Goal: Task Accomplishment & Management: Complete application form

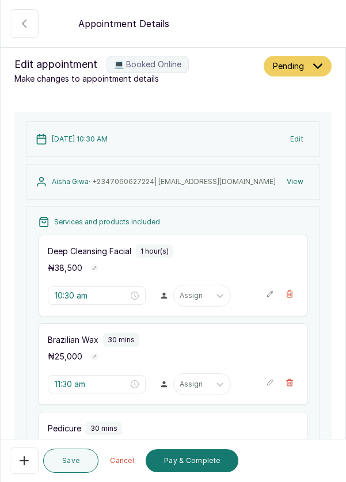
scroll to position [6, 0]
click at [12, 19] on button "💻 Booked Online" at bounding box center [24, 23] width 29 height 29
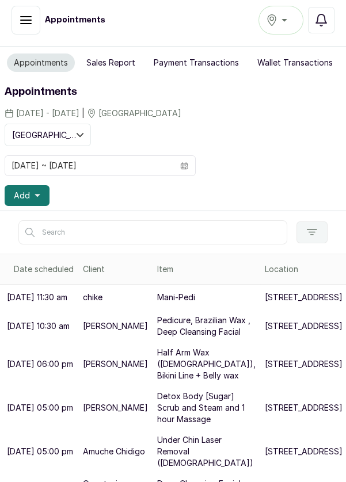
click at [29, 22] on icon "button" at bounding box center [26, 20] width 14 height 14
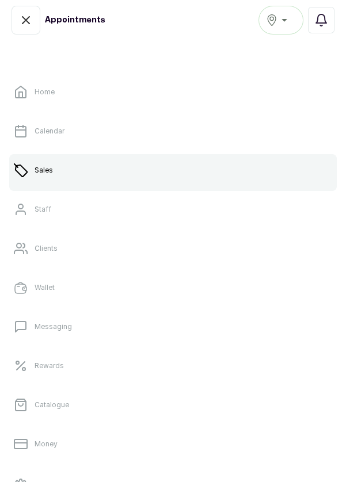
click at [88, 169] on link "Sales" at bounding box center [172, 170] width 327 height 32
click at [16, 21] on button "Confirmed" at bounding box center [26, 26] width 29 height 29
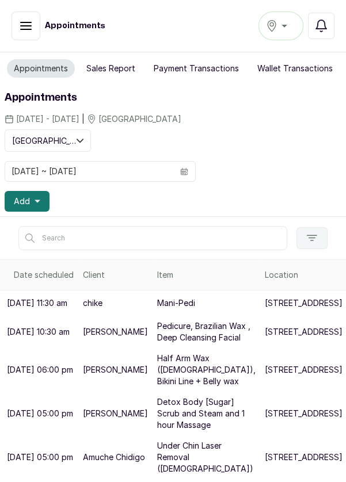
click at [185, 176] on span at bounding box center [184, 172] width 22 height 20
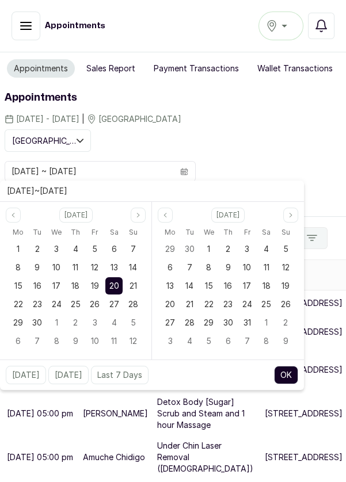
click at [35, 290] on div "16" at bounding box center [37, 285] width 17 height 17
click at [30, 287] on div "16" at bounding box center [37, 285] width 17 height 17
click at [287, 368] on button "OK" at bounding box center [286, 375] width 24 height 18
type input "[DATE] ~ [DATE]"
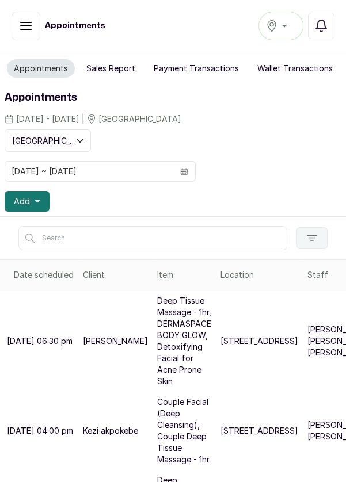
click at [307, 329] on p "[PERSON_NAME] , [PERSON_NAME], [PERSON_NAME]" at bounding box center [352, 341] width 90 height 35
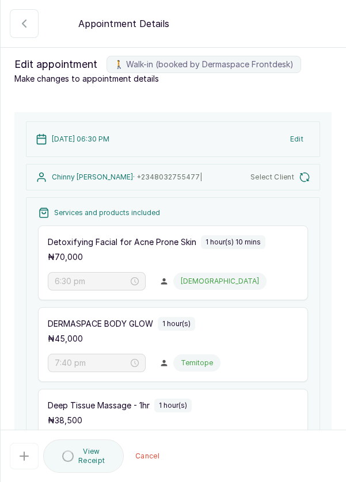
type input "6:30 pm"
type input "7:40 pm"
type input "8:40 pm"
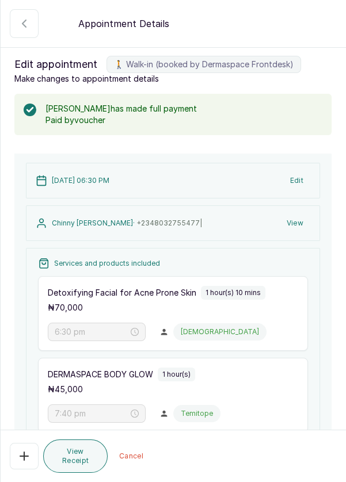
click at [28, 31] on button "🚶 Walk-in (booked by Dermaspace Frontdesk)" at bounding box center [24, 23] width 29 height 29
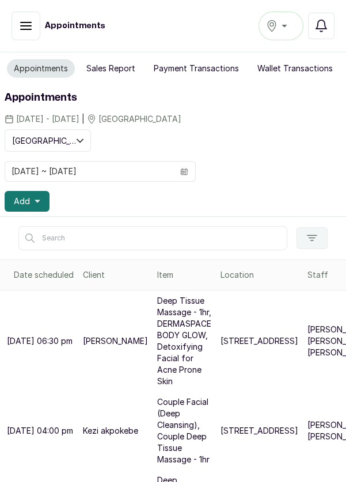
click at [14, 208] on button "Add" at bounding box center [27, 201] width 45 height 21
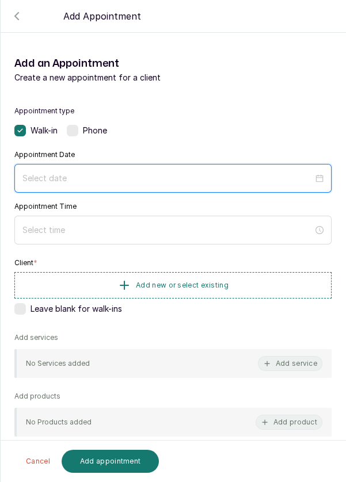
click at [256, 184] on div at bounding box center [172, 178] width 317 height 29
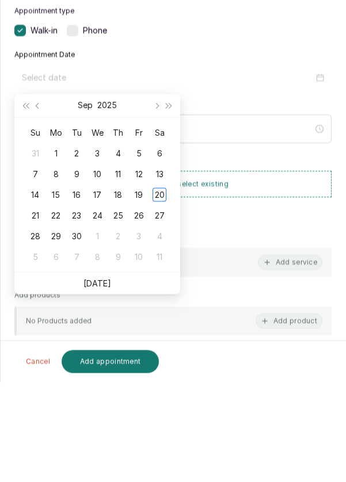
click at [139, 296] on div "19" at bounding box center [139, 295] width 14 height 14
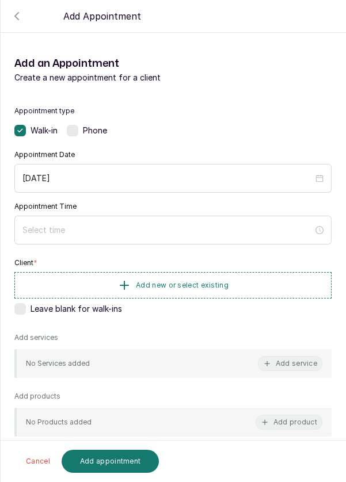
click at [72, 191] on div "[DATE]" at bounding box center [172, 178] width 317 height 29
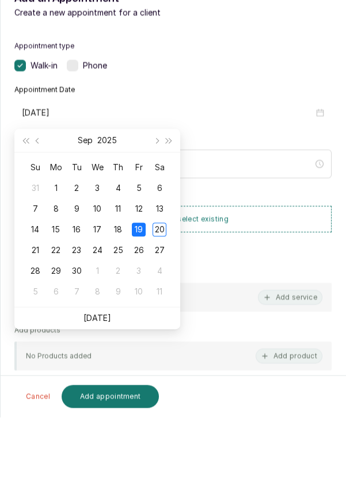
click at [75, 295] on div "16" at bounding box center [77, 295] width 14 height 14
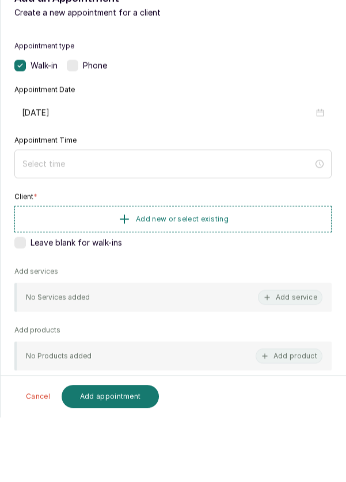
type input "[DATE]"
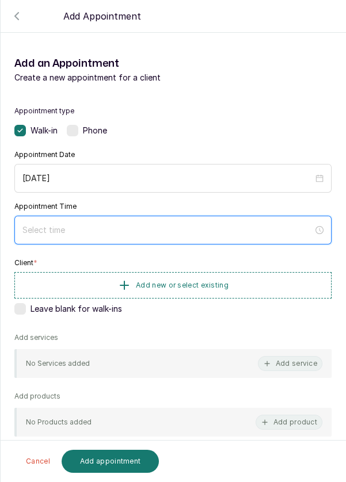
click at [245, 234] on input at bounding box center [167, 230] width 291 height 13
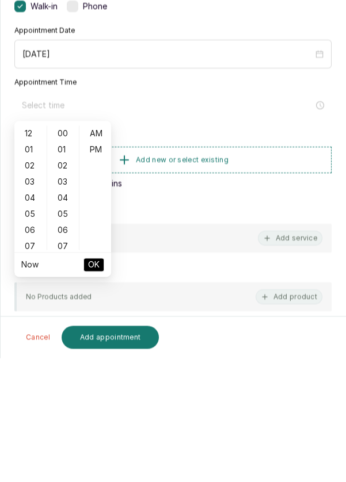
click at [30, 341] on div "05" at bounding box center [31, 338] width 28 height 16
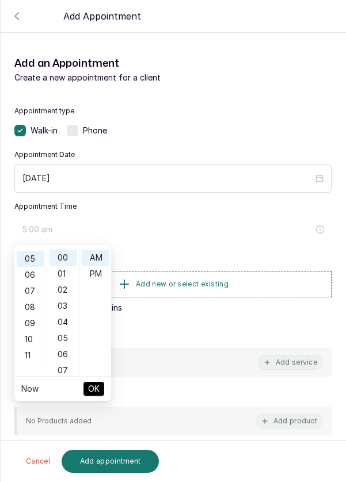
scroll to position [80, 0]
click at [94, 278] on div "PM" at bounding box center [96, 274] width 28 height 16
type input "5:00 pm"
click at [90, 387] on span "OK" at bounding box center [94, 389] width 12 height 22
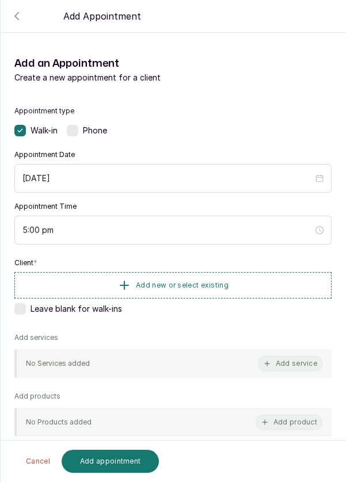
click at [207, 278] on button "Add new or select existing" at bounding box center [172, 285] width 317 height 26
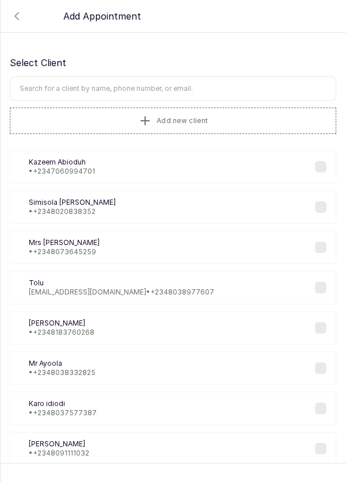
click at [232, 91] on input "text" at bounding box center [173, 89] width 326 height 24
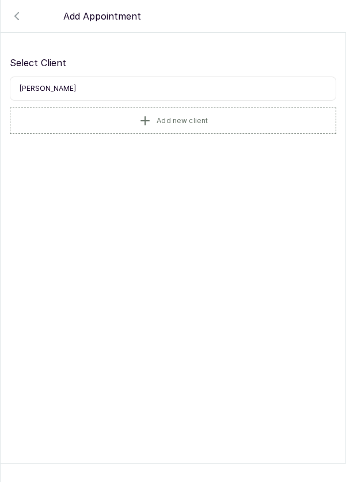
type input "Chinny"
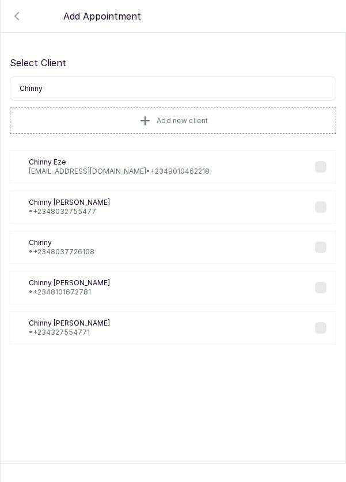
click at [258, 198] on div "CC [PERSON_NAME] • [PHONE_NUMBER]" at bounding box center [173, 206] width 326 height 33
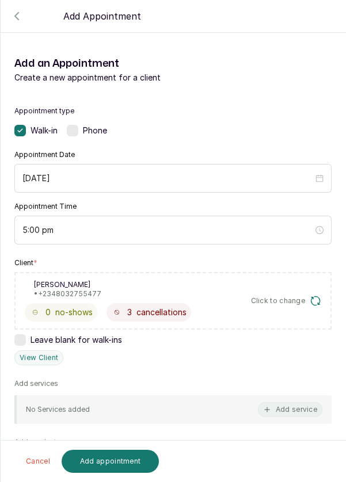
click at [281, 403] on button "Add service" at bounding box center [290, 409] width 64 height 15
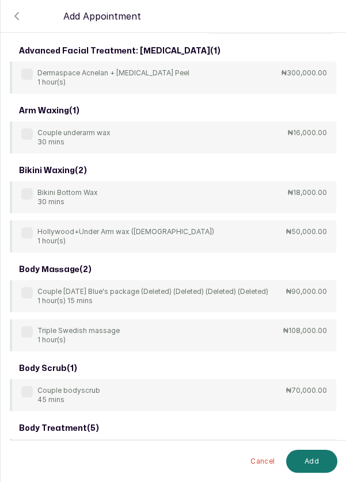
scroll to position [0, 0]
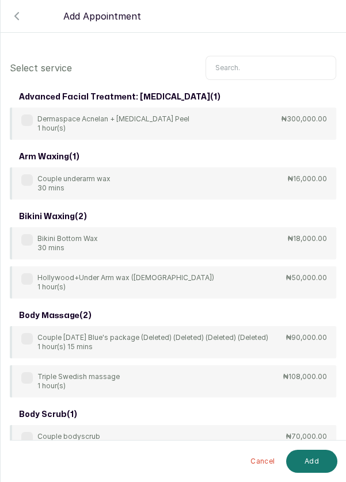
click at [277, 69] on input "text" at bounding box center [270, 68] width 131 height 24
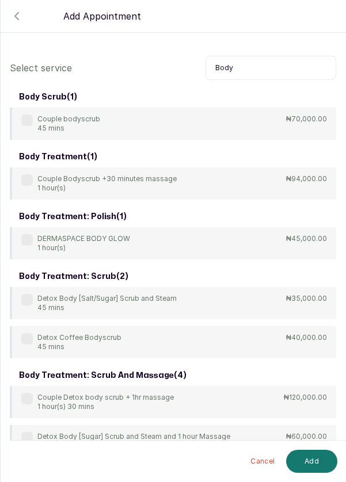
click at [19, 246] on div "DERMASPACE BODY GLOW 1 hour(s) ₦45,000.00" at bounding box center [173, 243] width 326 height 32
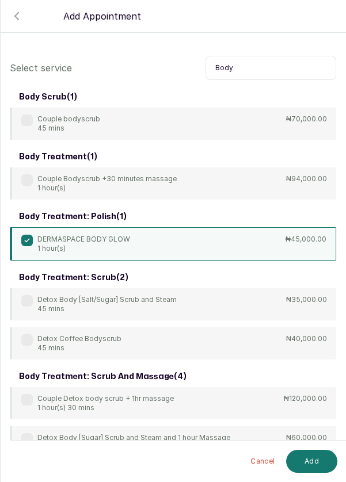
click at [288, 76] on input "Body" at bounding box center [270, 68] width 131 height 24
type input "B"
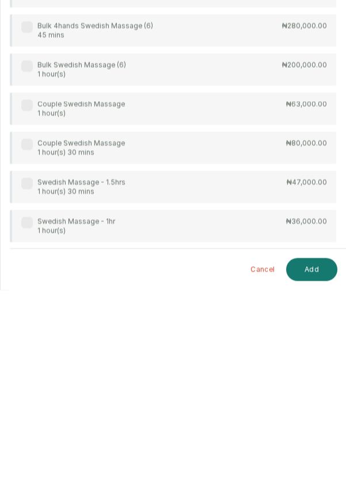
scroll to position [16, 0]
click at [35, 411] on div "Swedish Massage - 1hr 1 hour(s) ₦36,000.00" at bounding box center [173, 418] width 326 height 32
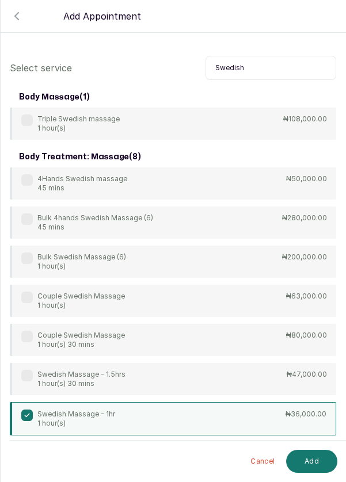
scroll to position [0, 0]
click at [269, 64] on input "Swedish" at bounding box center [270, 68] width 131 height 24
type input "S"
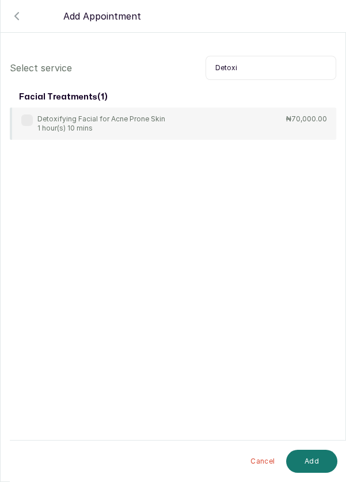
type input "Detoxi"
click at [32, 113] on div "Detoxifying Facial for Acne Prone Skin 1 hour(s) 10 mins ₦70,000.00" at bounding box center [173, 124] width 326 height 32
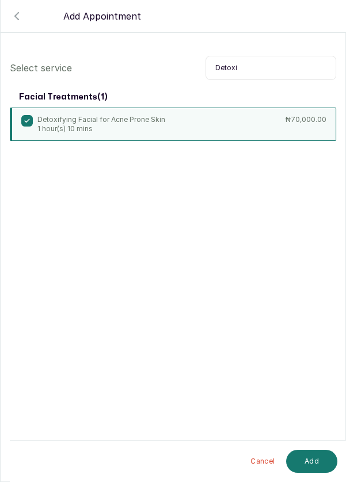
click at [319, 460] on button "Add" at bounding box center [311, 461] width 51 height 23
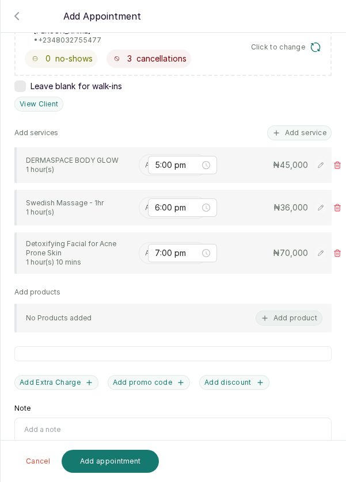
scroll to position [272, 0]
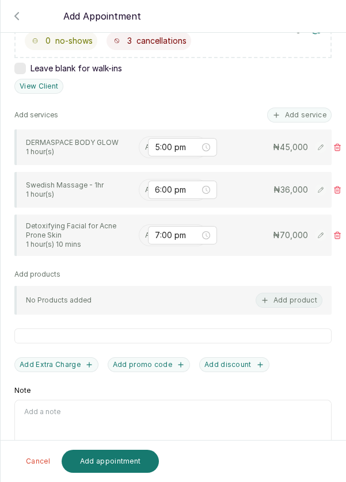
click at [145, 147] on input "text" at bounding box center [146, 147] width 2 height 8
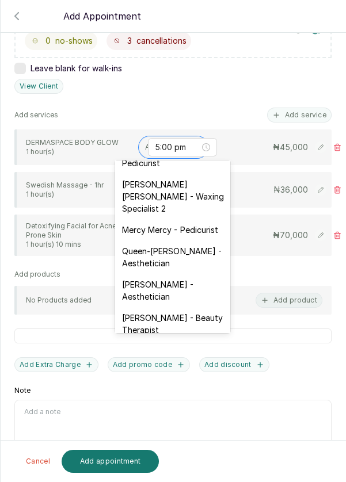
scroll to position [475, 0]
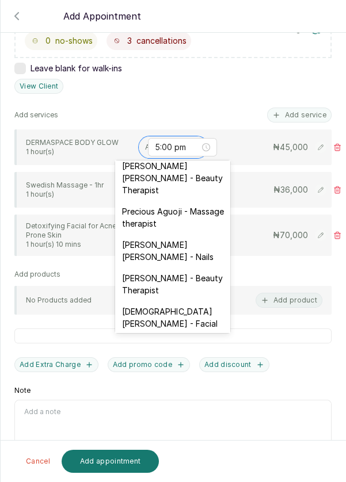
click at [193, 234] on div "[PERSON_NAME] [PERSON_NAME] - Nails" at bounding box center [172, 250] width 115 height 33
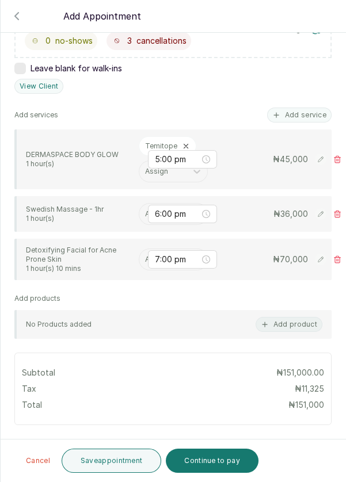
click at [146, 213] on input "text" at bounding box center [146, 214] width 2 height 8
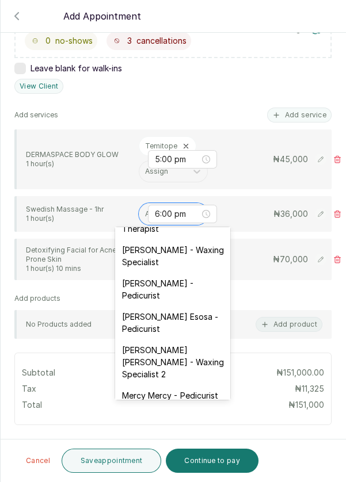
scroll to position [99, 0]
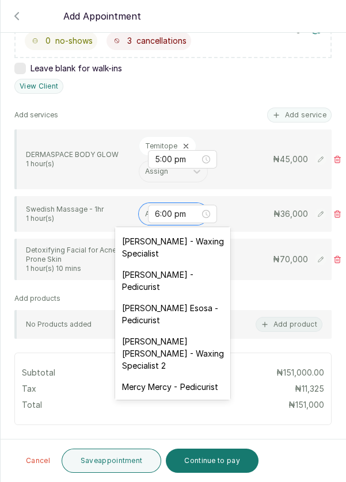
click at [175, 270] on div "[PERSON_NAME] - Pedicurist" at bounding box center [172, 280] width 115 height 33
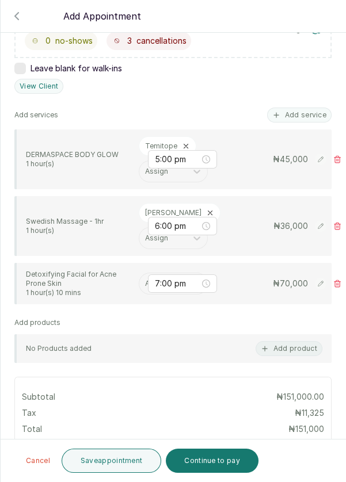
click at [145, 288] on input "text" at bounding box center [146, 284] width 2 height 8
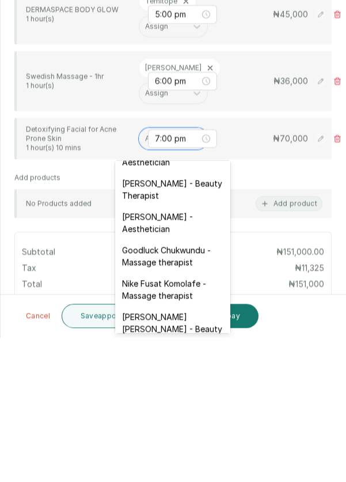
scroll to position [475, 0]
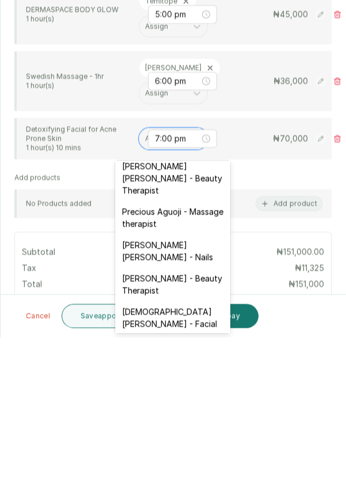
click at [178, 446] on div "[DEMOGRAPHIC_DATA][PERSON_NAME] - Facial" at bounding box center [172, 462] width 115 height 33
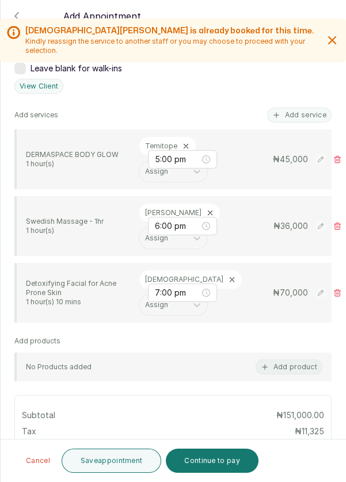
scroll to position [404, 0]
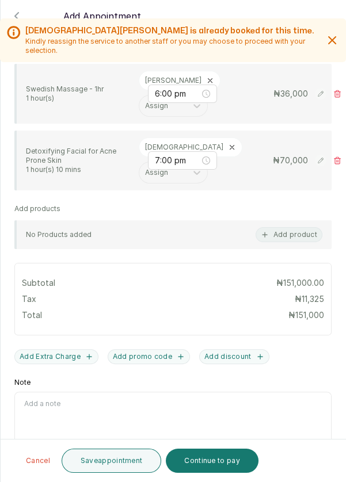
click at [292, 241] on button "Add product" at bounding box center [288, 234] width 67 height 15
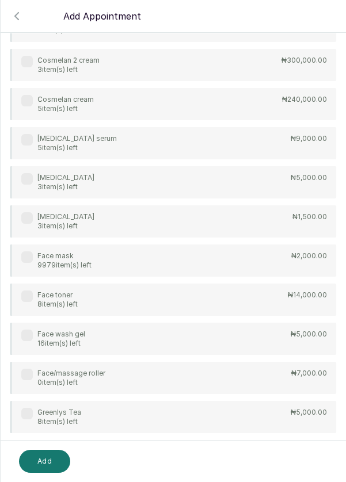
scroll to position [0, 0]
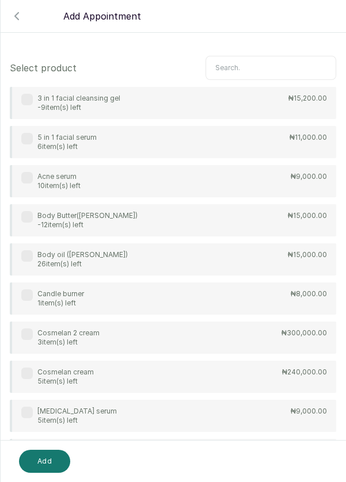
click at [278, 69] on input "text" at bounding box center [270, 68] width 131 height 24
click at [274, 67] on input "text" at bounding box center [270, 68] width 131 height 24
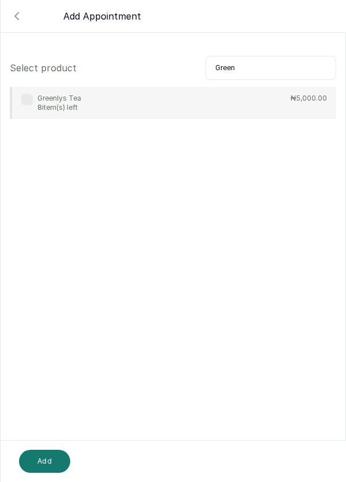
click at [26, 106] on div "Greenlys Tea 8 item(s) left" at bounding box center [51, 103] width 60 height 18
click at [274, 70] on input "Green" at bounding box center [270, 68] width 131 height 24
type input "G"
click at [30, 104] on label at bounding box center [27, 100] width 12 height 12
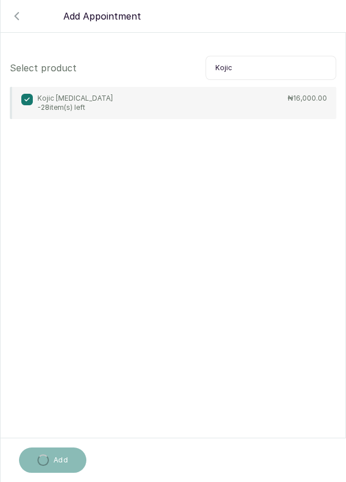
click at [269, 68] on input "Kojic" at bounding box center [270, 68] width 131 height 24
type input "K"
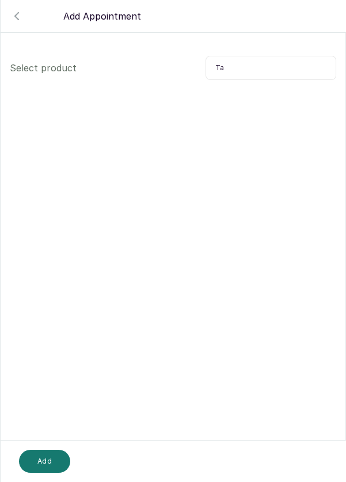
type input "T"
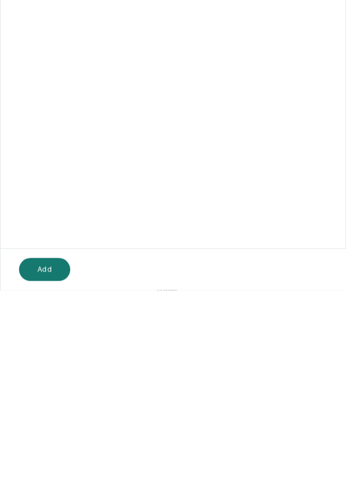
scroll to position [55, 0]
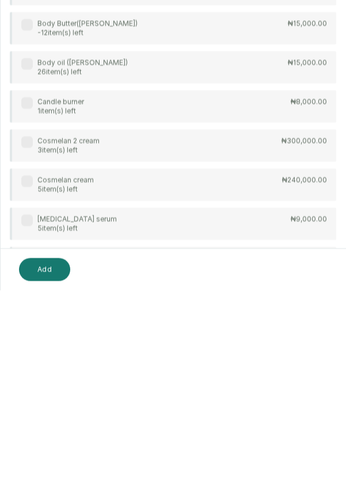
click at [45, 464] on button "Add" at bounding box center [44, 461] width 51 height 23
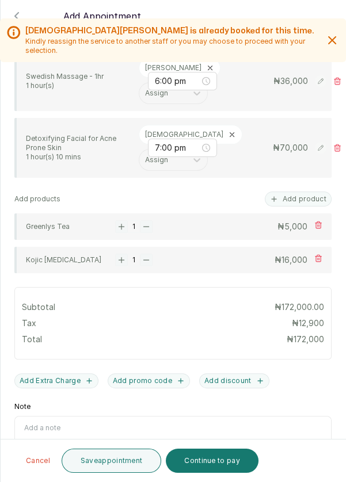
scroll to position [441, 0]
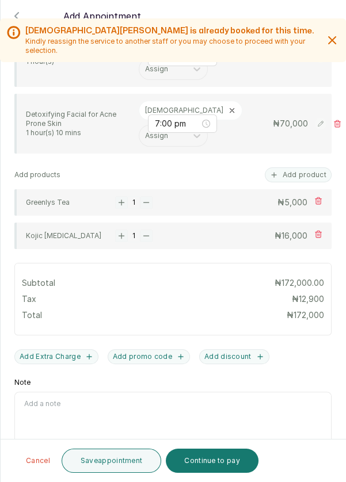
click at [120, 196] on rect "button" at bounding box center [121, 202] width 13 height 13
click at [62, 349] on button "Add Extra Charge" at bounding box center [56, 356] width 84 height 15
click at [67, 392] on input "Extra Charge" at bounding box center [91, 404] width 154 height 24
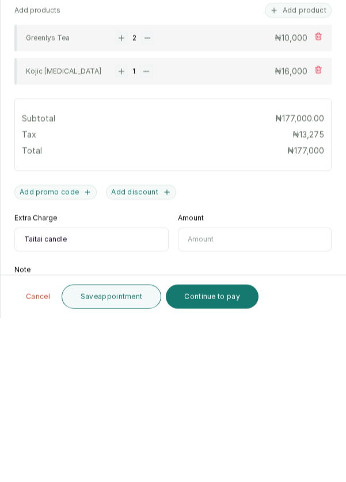
type input "Taitai candle"
click at [241, 392] on input "text" at bounding box center [255, 404] width 154 height 24
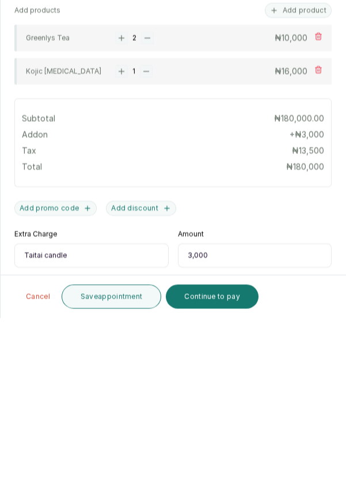
scroll to position [509, 0]
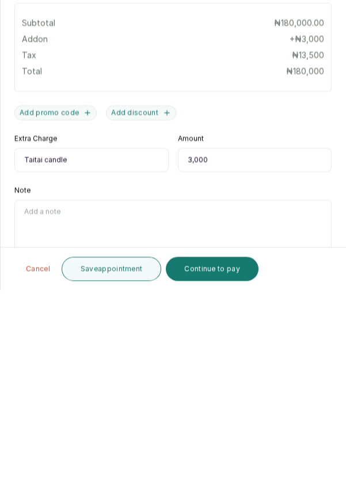
type input "3,000"
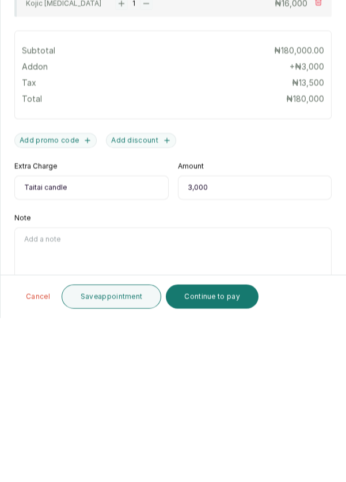
click at [220, 462] on button "Continue to pay" at bounding box center [212, 461] width 93 height 24
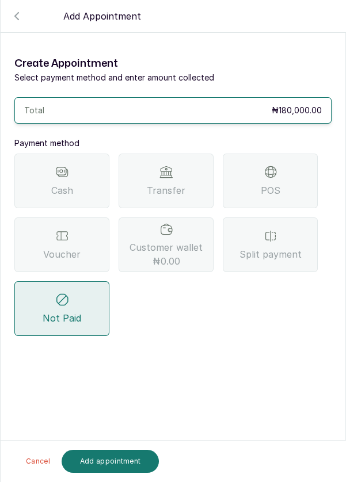
scroll to position [0, 0]
click at [281, 247] on span "Split payment" at bounding box center [270, 254] width 62 height 14
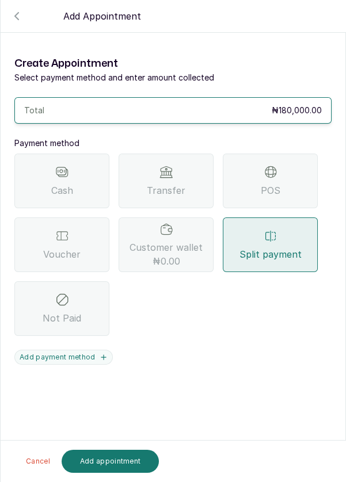
click at [89, 350] on button "Add payment method" at bounding box center [63, 357] width 98 height 15
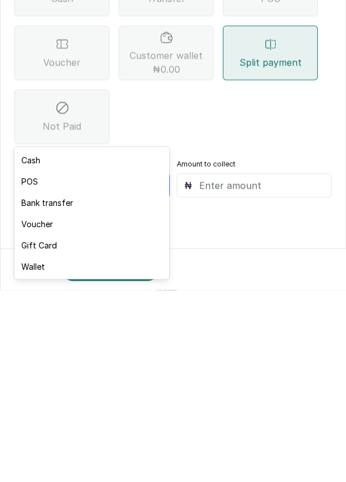
click at [72, 418] on div "Voucher" at bounding box center [91, 415] width 154 height 21
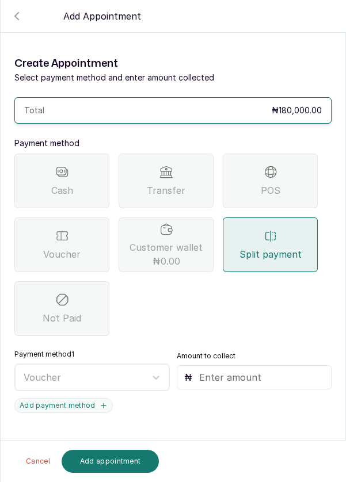
click at [226, 371] on input "text" at bounding box center [261, 378] width 125 height 14
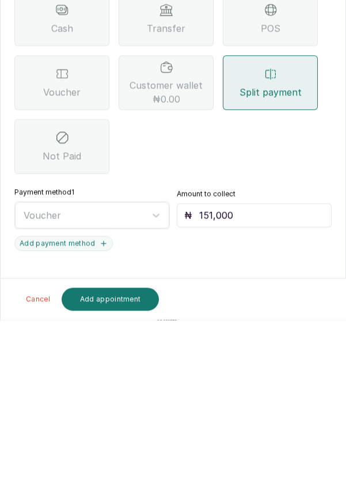
type input "151,000"
click at [81, 398] on button "Add payment method" at bounding box center [63, 405] width 98 height 15
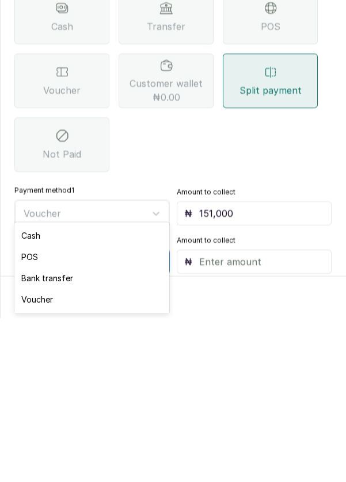
click at [49, 422] on div "POS" at bounding box center [91, 420] width 154 height 21
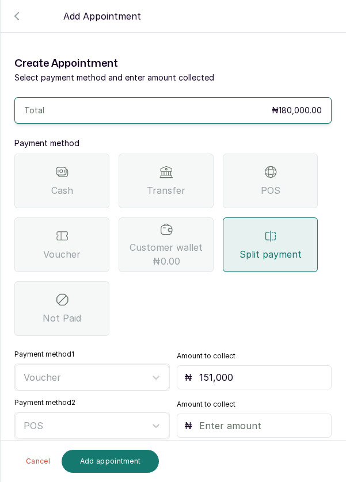
click at [234, 419] on input "text" at bounding box center [261, 426] width 125 height 14
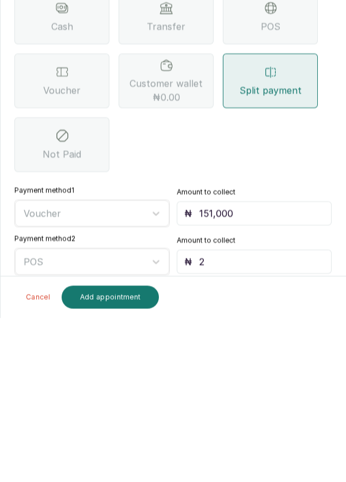
type input "29"
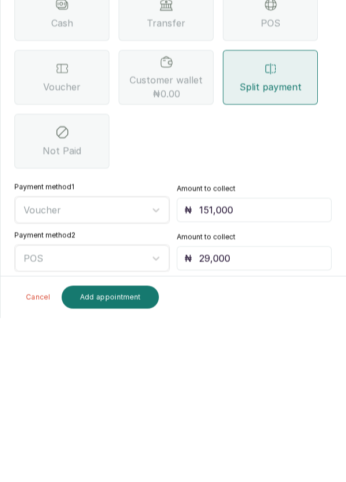
type input "29,000"
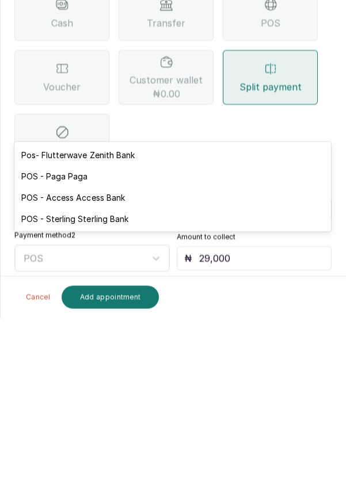
click at [148, 365] on div "POS - Access Access Bank" at bounding box center [172, 361] width 316 height 21
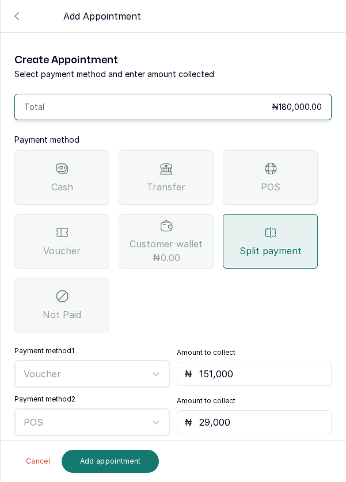
click at [106, 464] on button "Add appointment" at bounding box center [111, 461] width 98 height 23
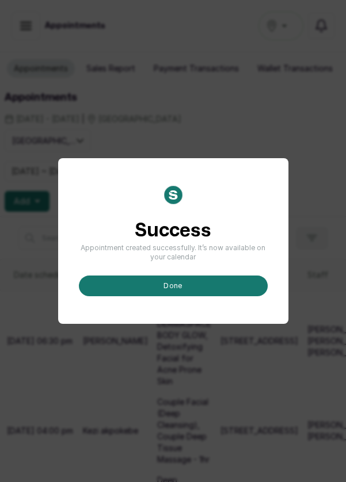
click at [203, 296] on button "done" at bounding box center [173, 286] width 189 height 21
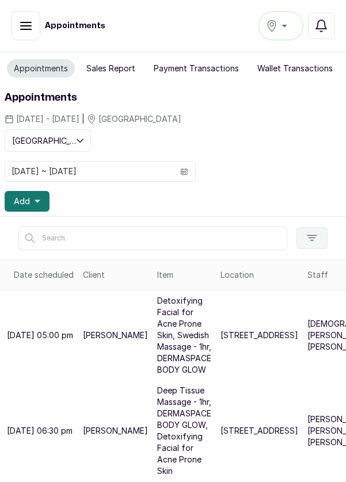
click at [229, 341] on p "[STREET_ADDRESS]" at bounding box center [259, 336] width 78 height 12
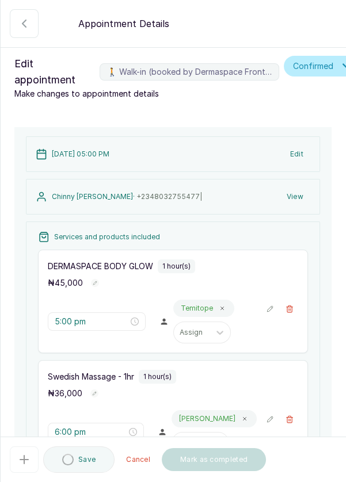
type input "5:00 pm"
type input "6:00 pm"
type input "7:00 pm"
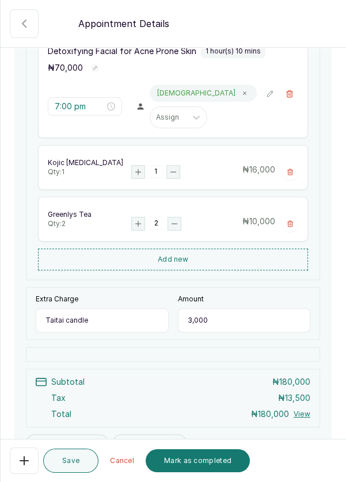
scroll to position [541, 0]
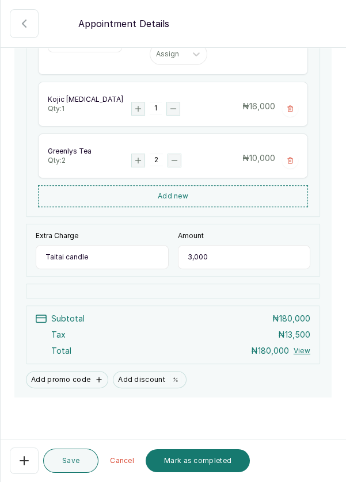
click at [189, 460] on button "Mark as completed" at bounding box center [198, 460] width 104 height 23
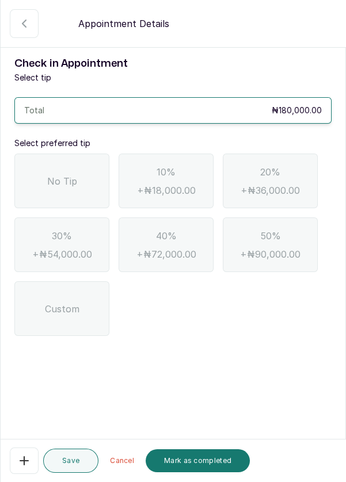
scroll to position [0, 0]
click at [72, 194] on div "No Tip" at bounding box center [61, 181] width 95 height 55
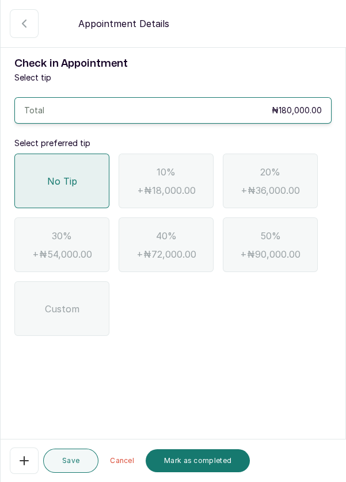
click at [203, 454] on button "Mark as completed" at bounding box center [198, 460] width 104 height 23
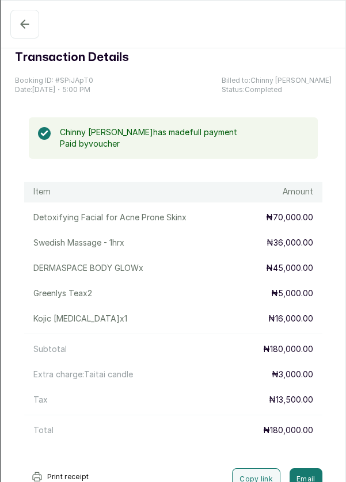
click at [20, 26] on icon "button" at bounding box center [25, 24] width 14 height 14
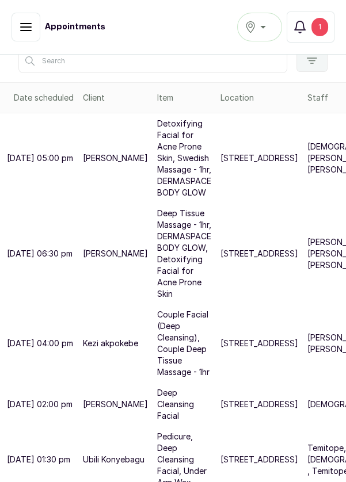
scroll to position [391, 0]
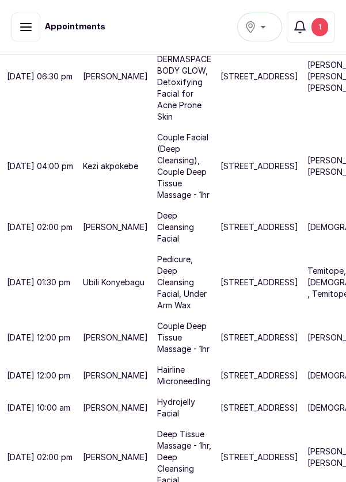
click at [220, 161] on p "[STREET_ADDRESS]" at bounding box center [259, 167] width 78 height 12
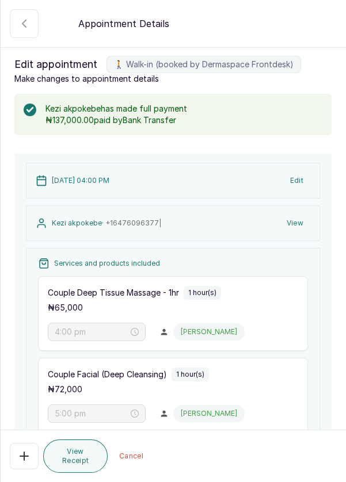
click at [22, 32] on button "🚶 Walk-in (booked by Dermaspace Frontdesk)" at bounding box center [24, 23] width 29 height 29
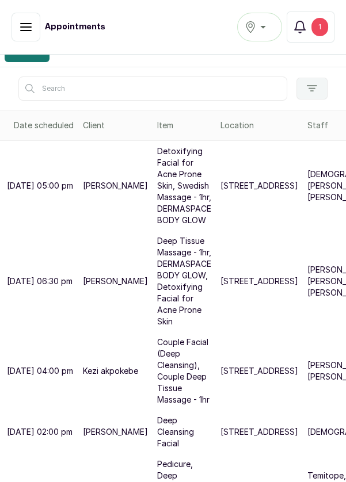
scroll to position [158, 0]
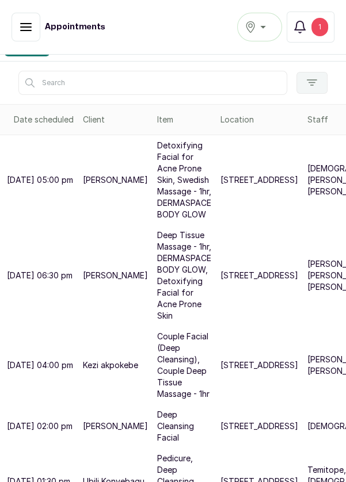
click at [307, 293] on p "[PERSON_NAME] , [PERSON_NAME], [PERSON_NAME]" at bounding box center [352, 275] width 90 height 35
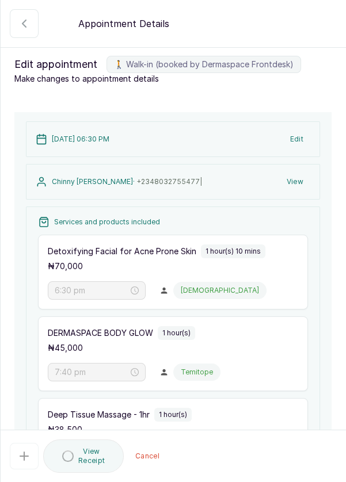
type input "6:30 pm"
type input "7:40 pm"
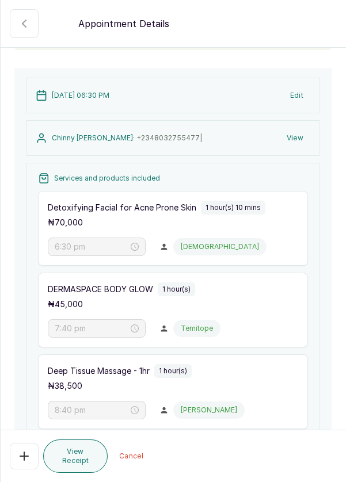
scroll to position [294, 0]
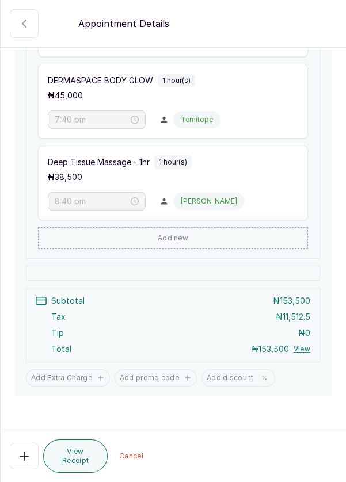
click at [25, 457] on icon "button" at bounding box center [24, 456] width 14 height 14
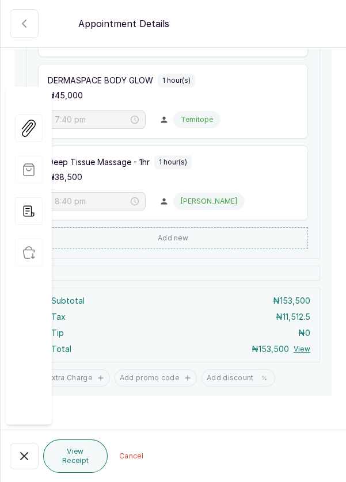
click at [247, 288] on div "Subtotal ₦ 153,500 Tax ₦ 11,512.5 Tip ₦ 0 Total ₦ 153,500 View" at bounding box center [173, 325] width 294 height 75
click at [19, 461] on icon "button" at bounding box center [24, 456] width 14 height 14
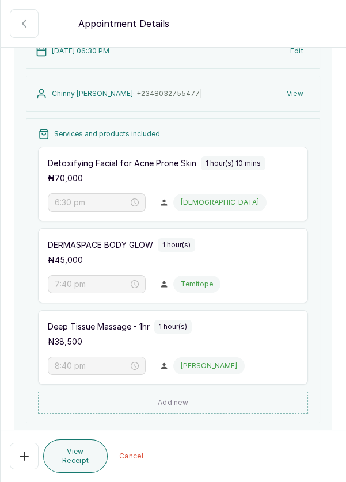
scroll to position [0, 0]
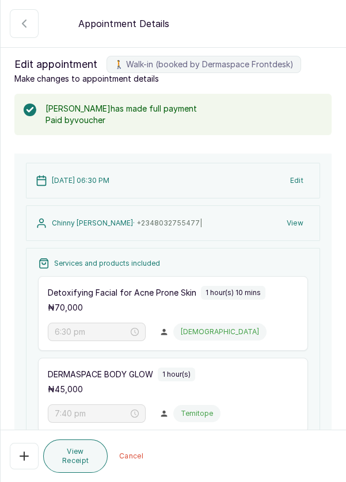
click at [26, 30] on icon "button" at bounding box center [24, 24] width 14 height 14
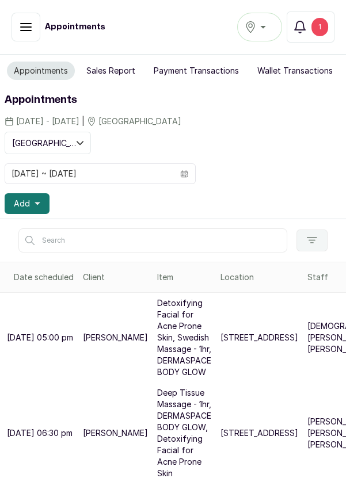
click at [112, 74] on button "Sales Report" at bounding box center [110, 71] width 63 height 18
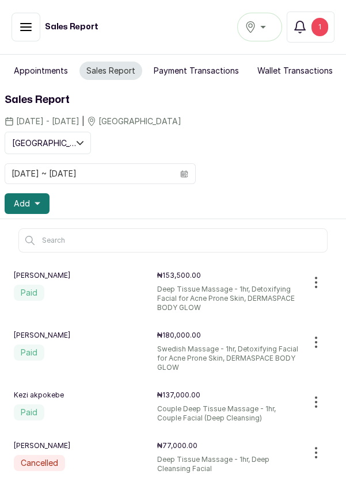
click at [318, 281] on icon "button" at bounding box center [316, 283] width 14 height 14
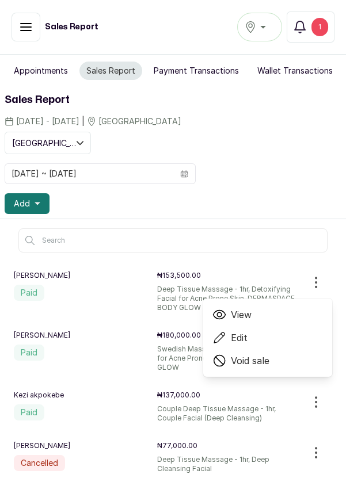
click at [245, 361] on span "Void sale" at bounding box center [250, 361] width 39 height 14
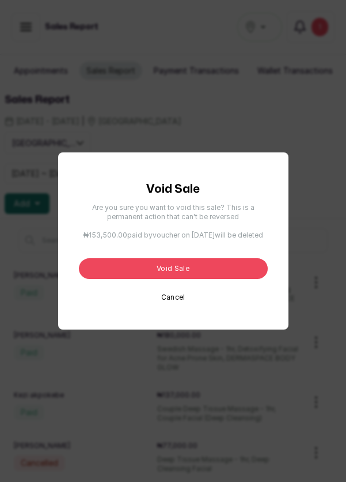
click at [217, 279] on button "Void sale" at bounding box center [173, 268] width 189 height 21
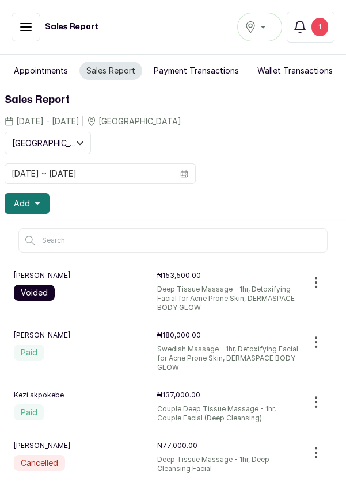
click at [25, 29] on icon "button" at bounding box center [26, 27] width 14 height 14
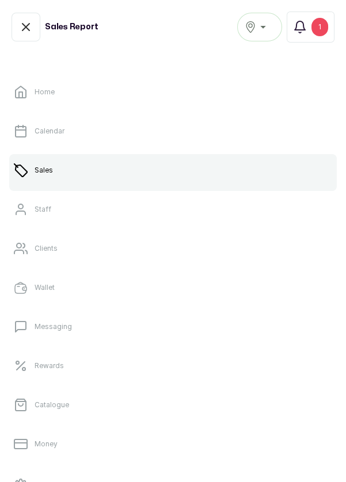
click at [62, 131] on p "Calendar" at bounding box center [50, 131] width 30 height 9
